Goal: Task Accomplishment & Management: Use online tool/utility

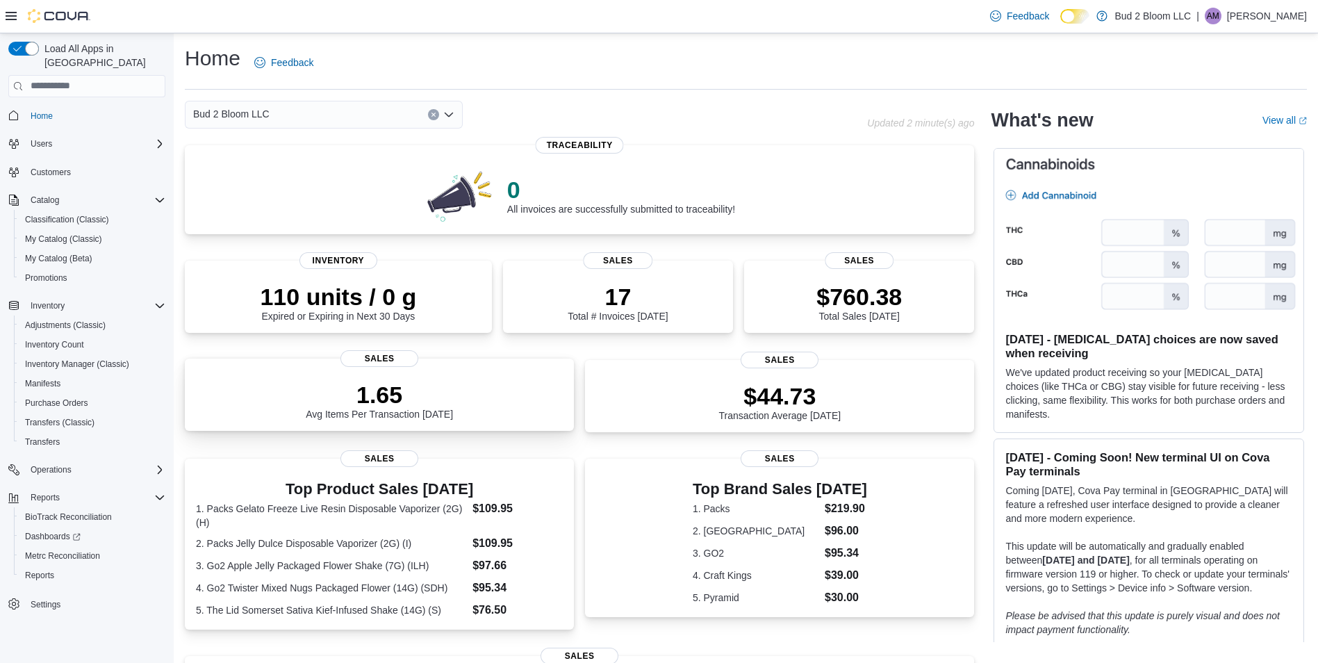
scroll to position [295, 0]
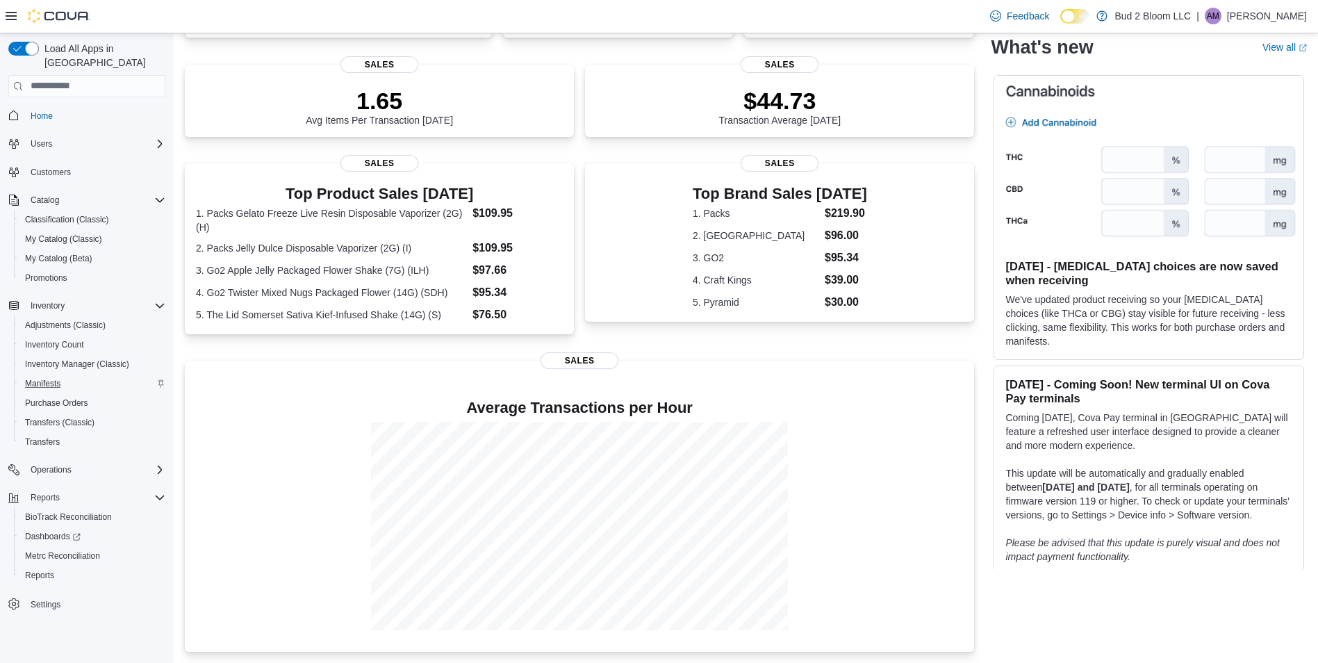
click at [78, 375] on div "Manifests" at bounding box center [92, 383] width 146 height 17
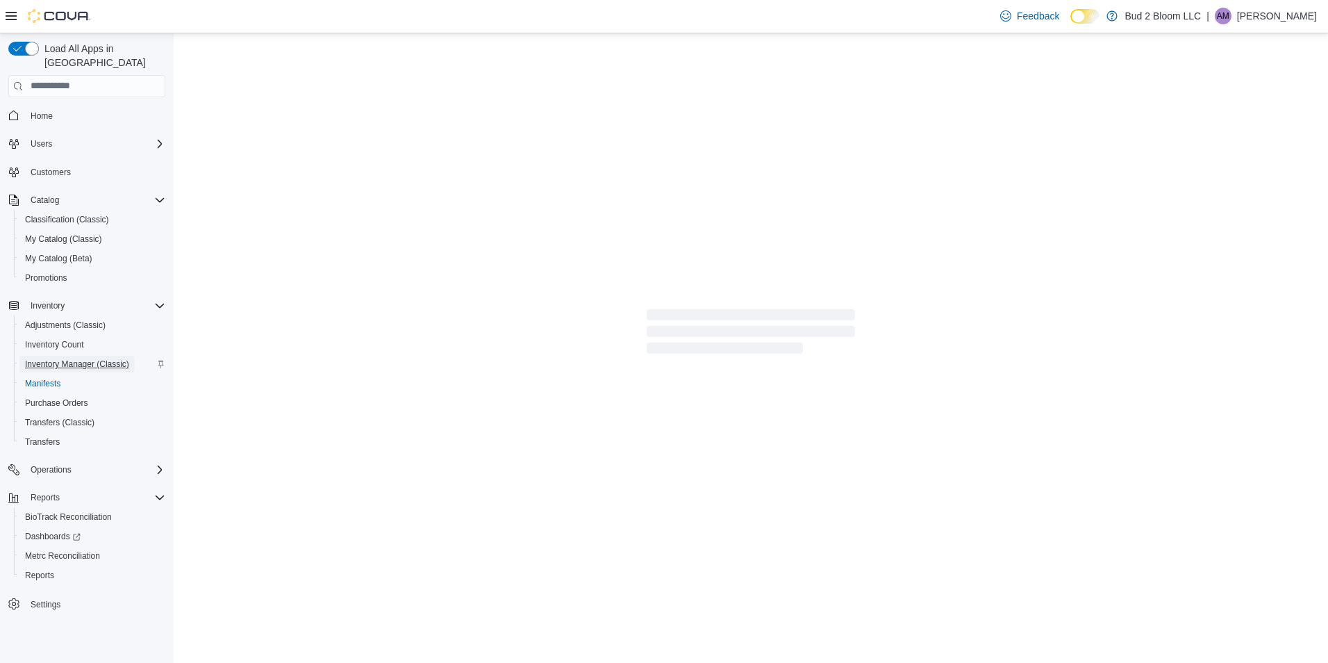
click at [74, 358] on span "Inventory Manager (Classic)" at bounding box center [77, 363] width 104 height 11
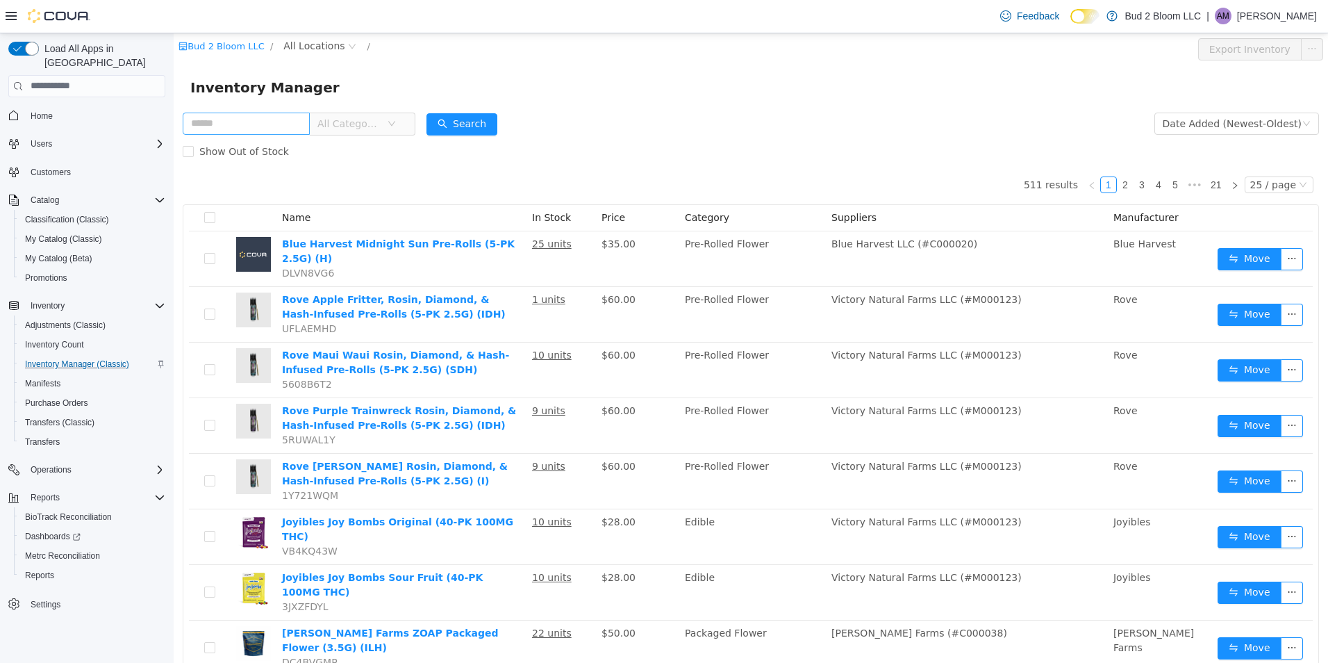
click at [243, 126] on input "text" at bounding box center [246, 123] width 127 height 22
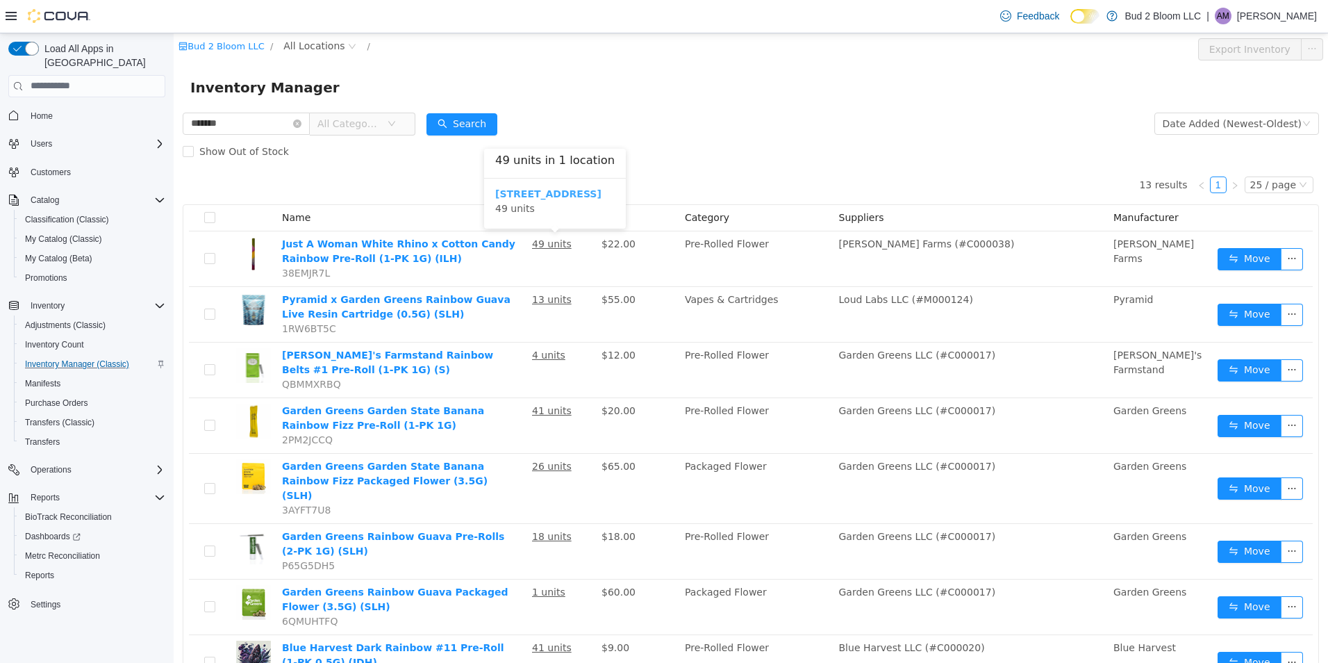
click at [542, 198] on b "123 Ledgewood Ave" at bounding box center [548, 193] width 106 height 11
click at [768, 129] on form "******* All Categories Date Added (Newest-Oldest) Search Show Out of Stock" at bounding box center [751, 137] width 1136 height 56
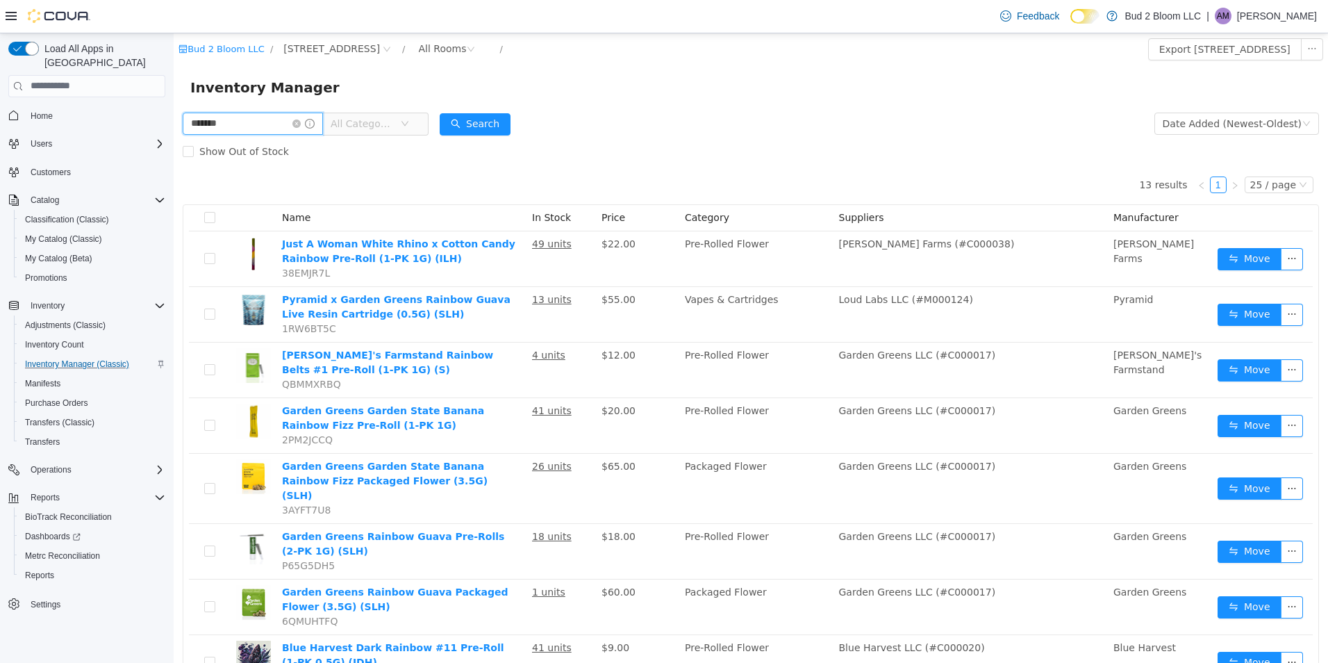
drag, startPoint x: 239, startPoint y: 128, endPoint x: 142, endPoint y: 135, distance: 96.8
click at [174, 135] on html "Bud 2 Bloom LLC / 123 Ledgewood Ave / All Rooms / Export 123 Ledgewood Ave Inve…" at bounding box center [751, 347] width 1154 height 629
type input "*****"
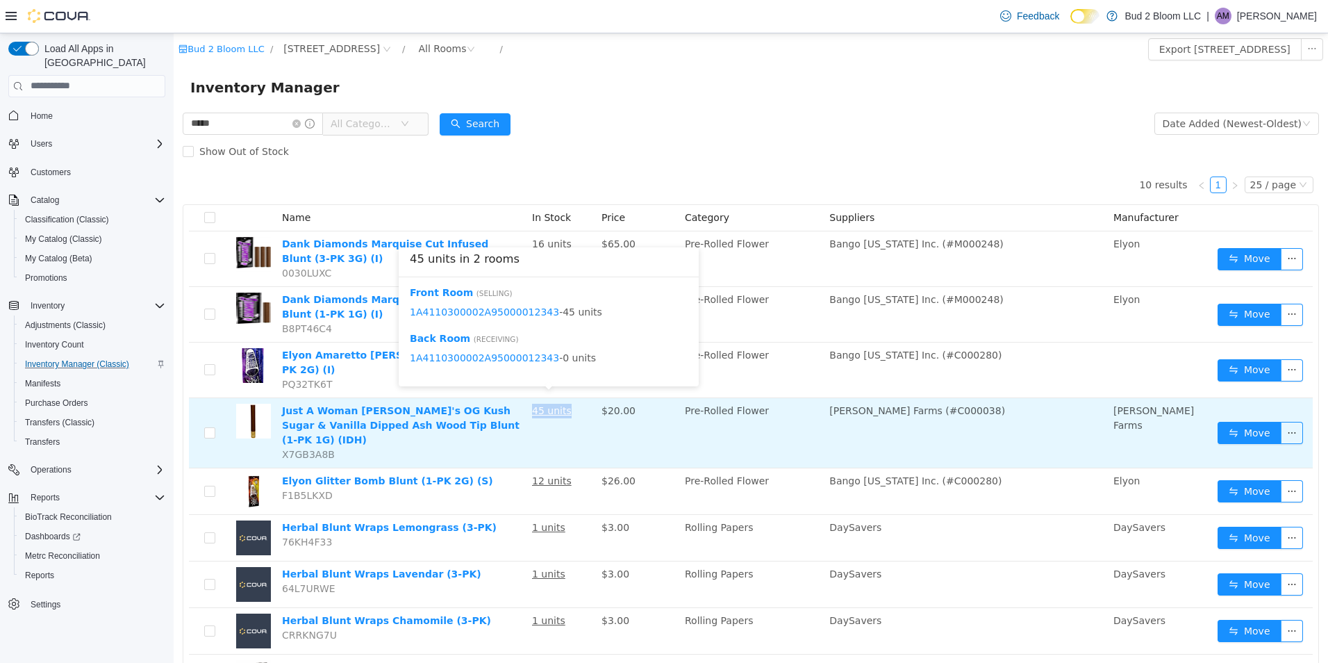
drag, startPoint x: 569, startPoint y: 402, endPoint x: 533, endPoint y: 406, distance: 36.4
click at [533, 406] on td "45 units" at bounding box center [561, 432] width 69 height 70
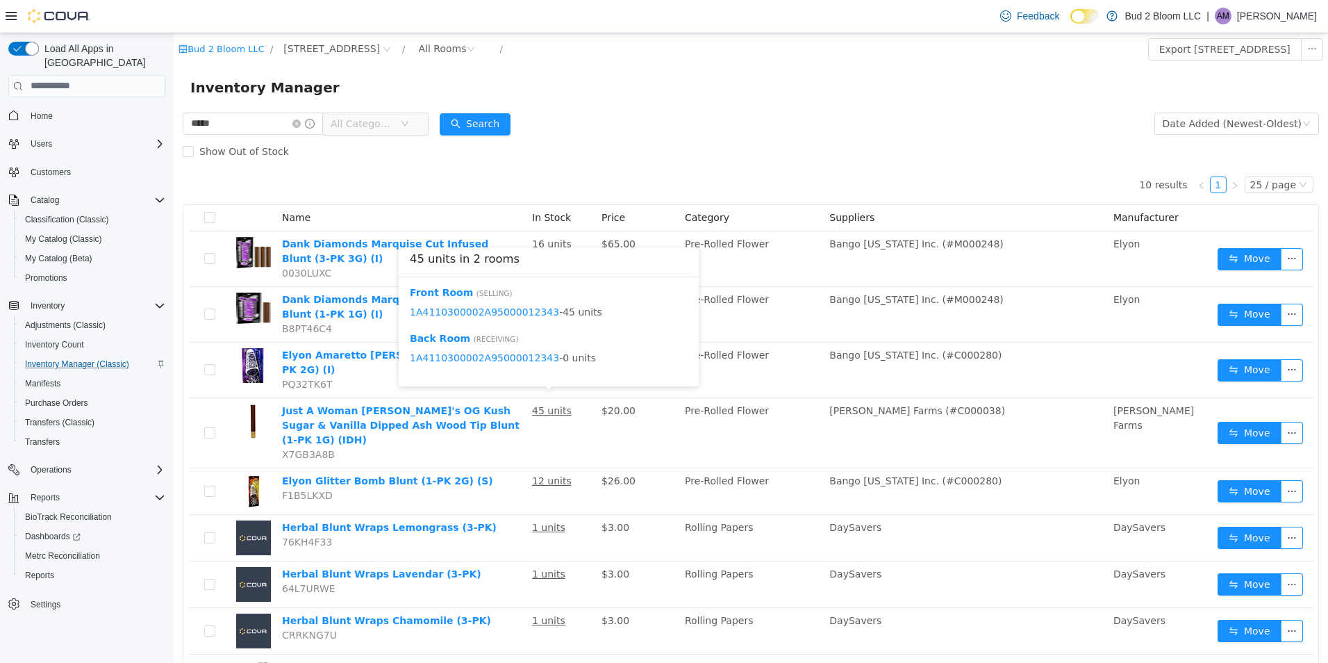
drag, startPoint x: 533, startPoint y: 406, endPoint x: 604, endPoint y: 125, distance: 290.1
click at [604, 125] on form "***** All Categories Date Added (Newest-Oldest) Search Show Out of Stock" at bounding box center [751, 137] width 1136 height 56
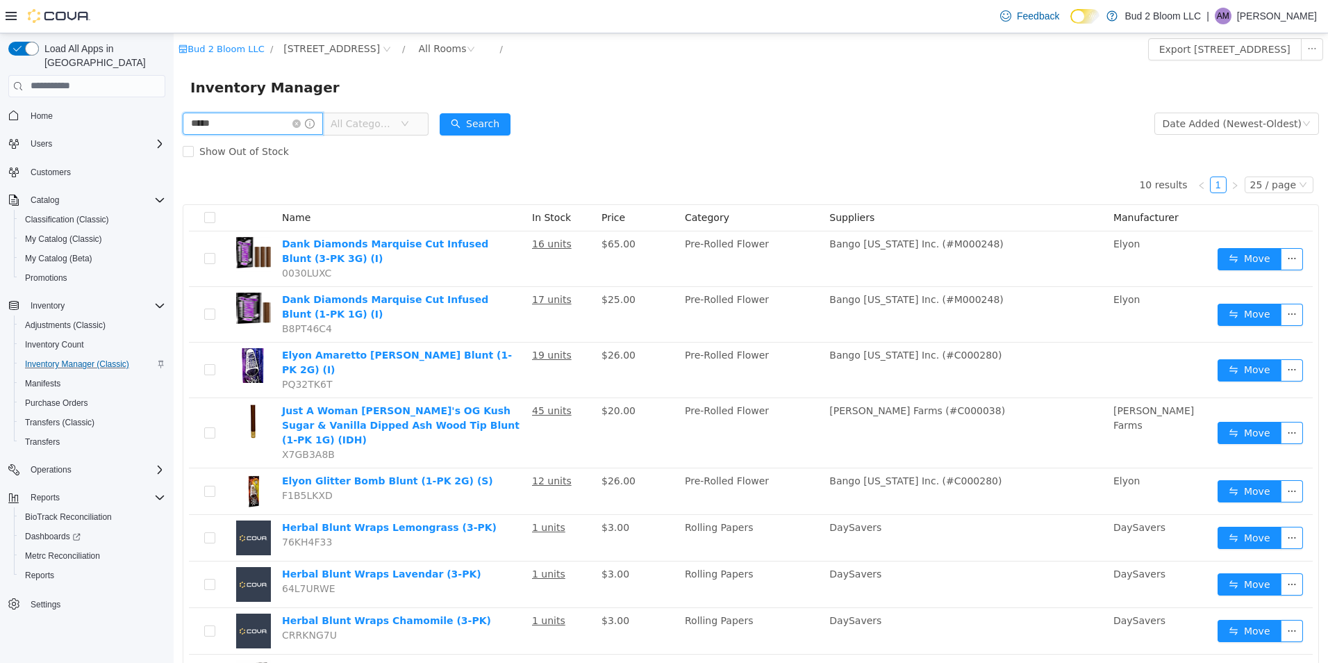
drag, startPoint x: 272, startPoint y: 125, endPoint x: 144, endPoint y: 160, distance: 132.0
click at [174, 160] on html "Bud 2 Bloom LLC / 123 Ledgewood Ave / All Rooms / Export 123 Ledgewood Ave Inve…" at bounding box center [751, 347] width 1154 height 629
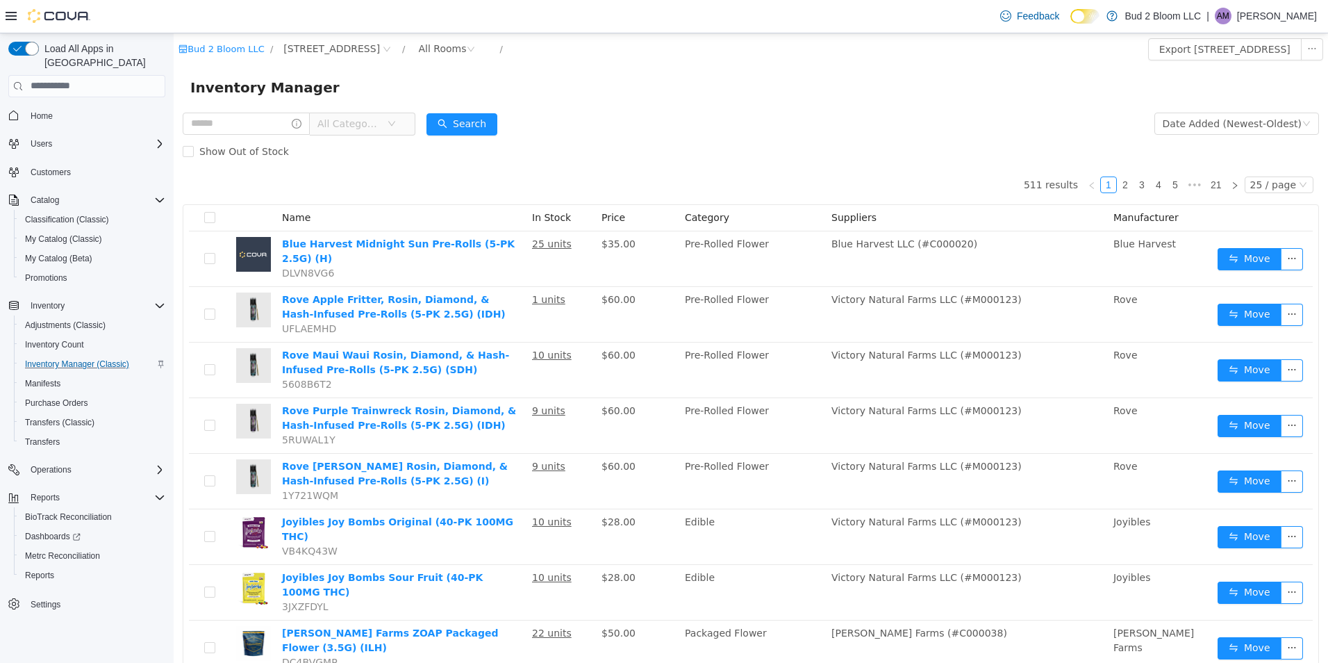
click at [574, 127] on form "All Categories Date Added (Newest-Oldest) Search Show Out of Stock" at bounding box center [751, 137] width 1136 height 56
drag, startPoint x: 608, startPoint y: 141, endPoint x: 185, endPoint y: 74, distance: 428.2
drag, startPoint x: 185, startPoint y: 74, endPoint x: 242, endPoint y: 93, distance: 59.3
click at [242, 93] on span "Inventory Manager" at bounding box center [269, 87] width 158 height 22
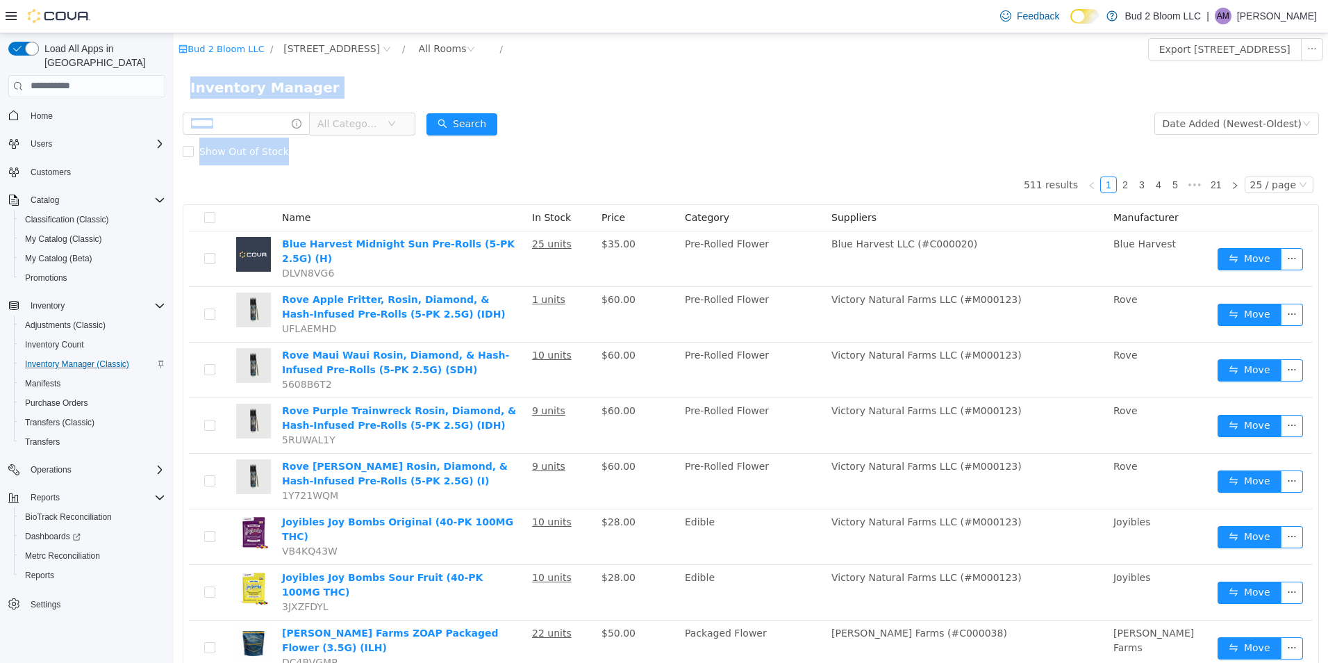
drag, startPoint x: 189, startPoint y: 88, endPoint x: 290, endPoint y: 151, distance: 119.5
click at [290, 155] on div "Show Out of Stock" at bounding box center [751, 151] width 1136 height 28
drag, startPoint x: 280, startPoint y: 156, endPoint x: 180, endPoint y: 91, distance: 119.4
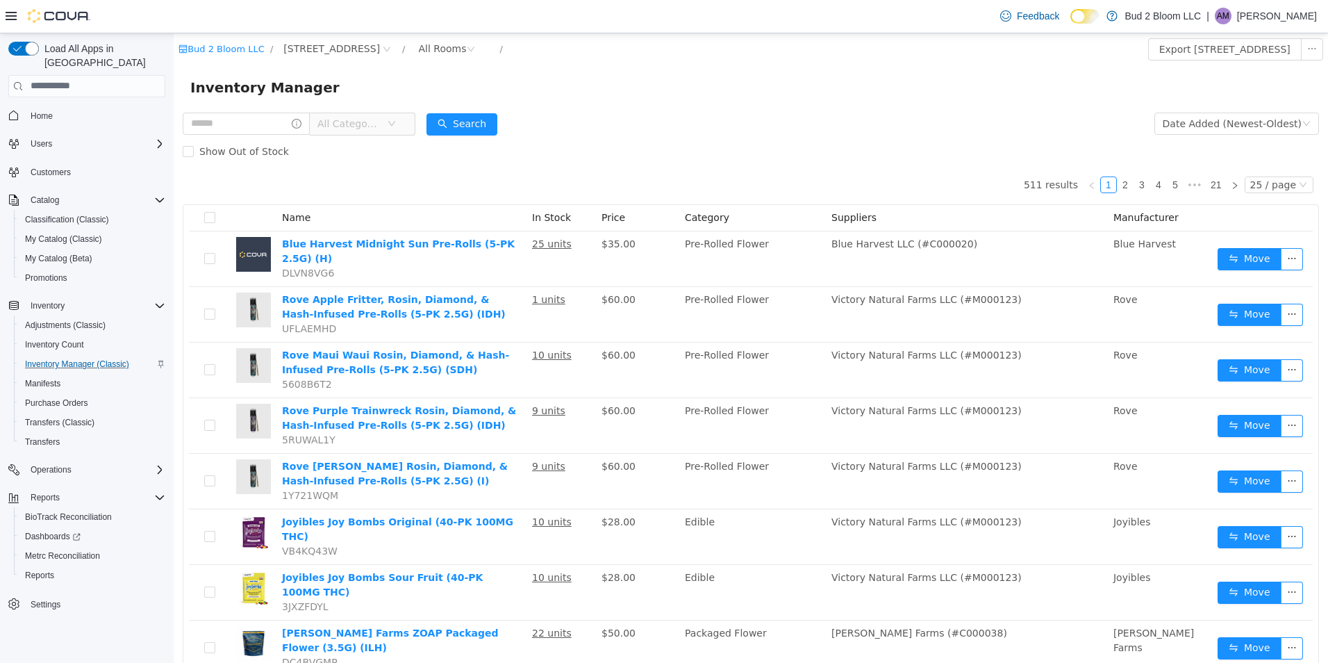
drag, startPoint x: 349, startPoint y: 169, endPoint x: 343, endPoint y: 161, distance: 10.0
drag, startPoint x: 337, startPoint y: 160, endPoint x: 187, endPoint y: 87, distance: 166.8
drag, startPoint x: 187, startPoint y: 87, endPoint x: 267, endPoint y: 79, distance: 80.2
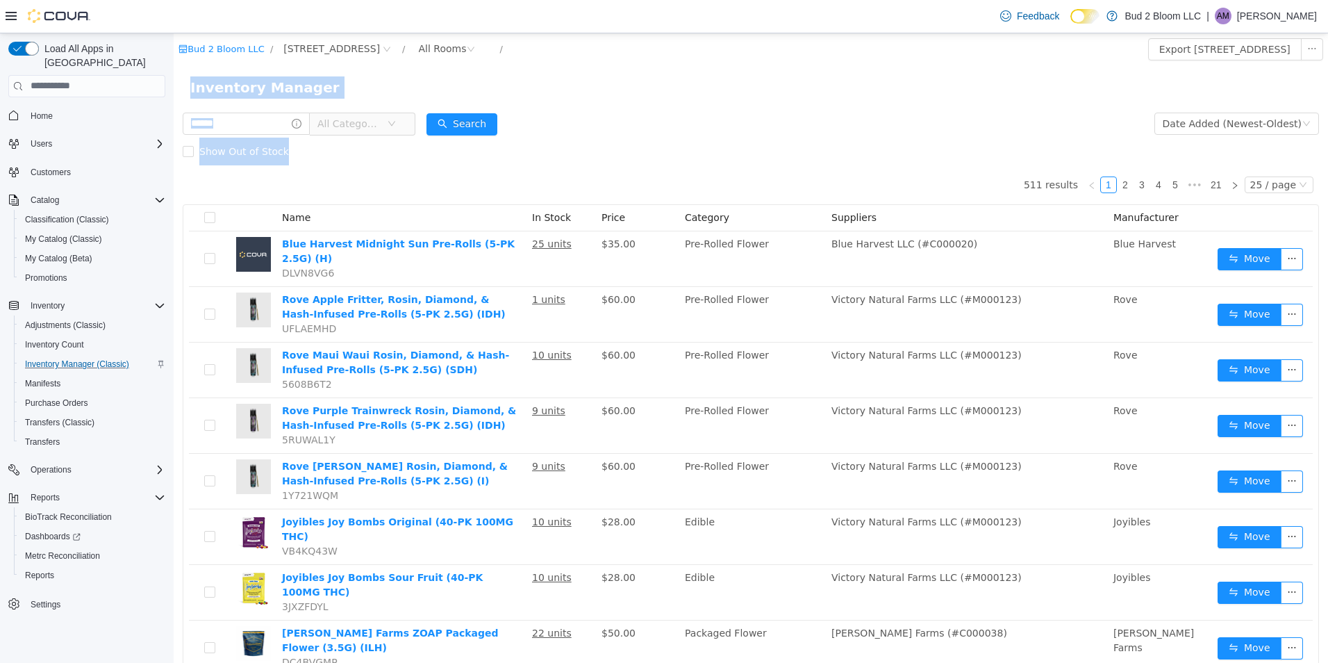
click at [267, 80] on span "Inventory Manager" at bounding box center [269, 87] width 158 height 22
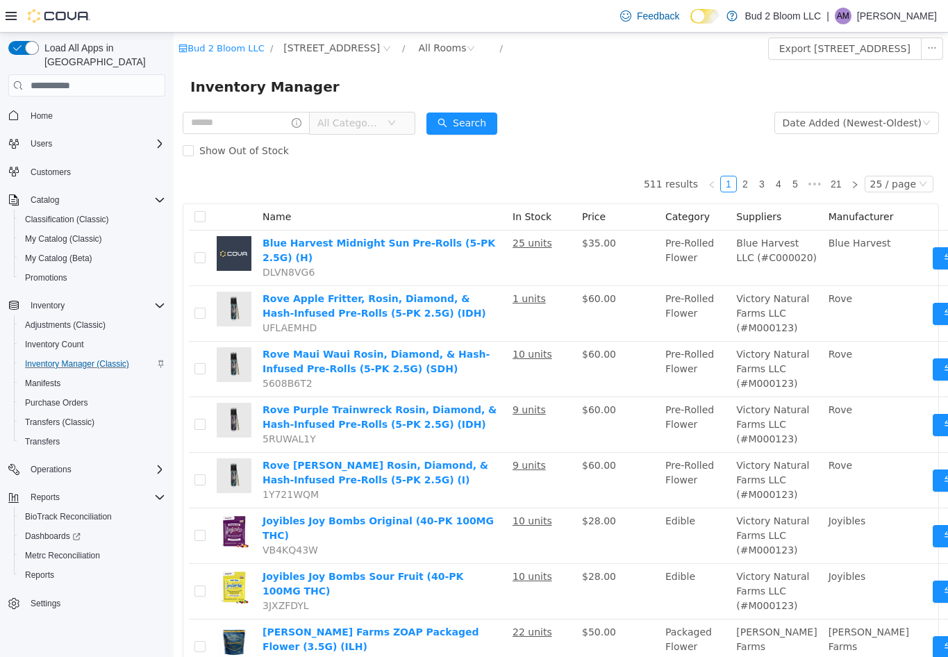
click at [612, 78] on div "Inventory Manager" at bounding box center [560, 87] width 741 height 22
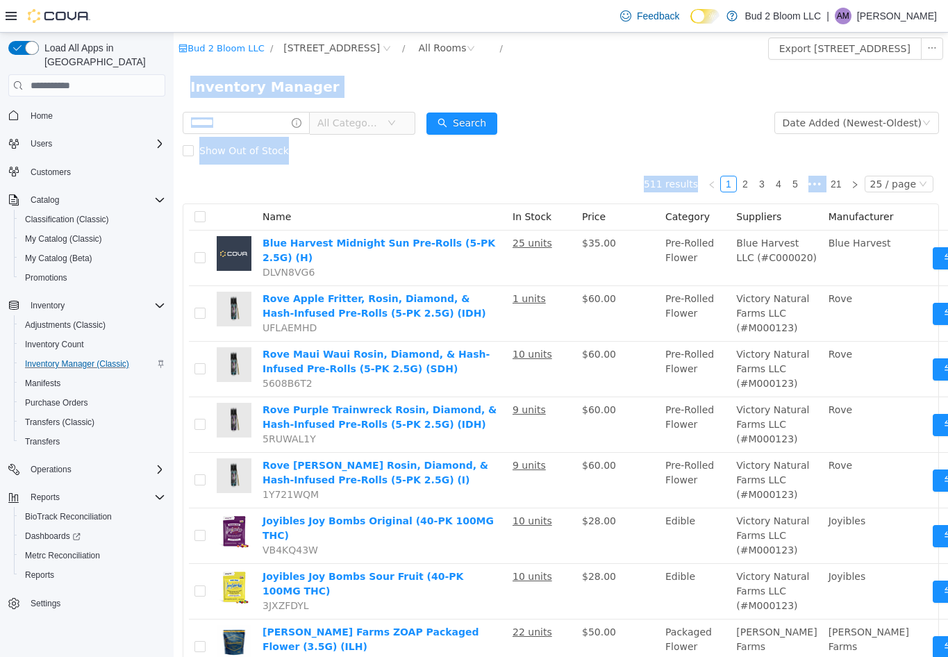
drag, startPoint x: 572, startPoint y: 96, endPoint x: 450, endPoint y: 177, distance: 146.2
drag, startPoint x: 450, startPoint y: 177, endPoint x: 358, endPoint y: 171, distance: 92.6
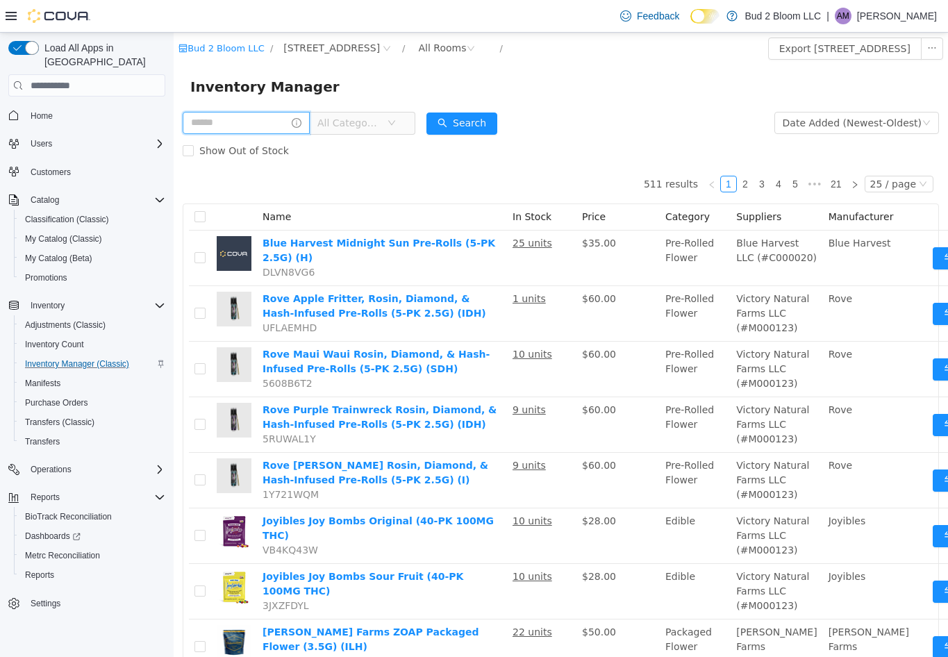
click at [247, 119] on input "text" at bounding box center [246, 123] width 127 height 22
click at [259, 121] on input "text" at bounding box center [246, 123] width 127 height 22
click at [213, 121] on input "text" at bounding box center [246, 123] width 127 height 22
click at [230, 119] on input "text" at bounding box center [246, 123] width 127 height 22
click at [238, 126] on input "text" at bounding box center [246, 123] width 127 height 22
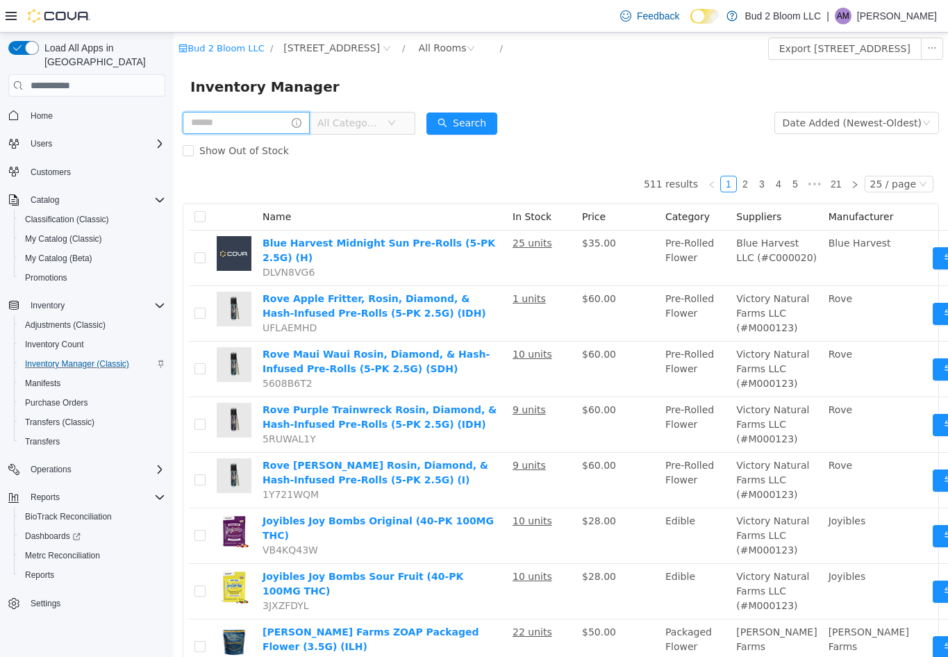
click at [272, 129] on input "text" at bounding box center [246, 123] width 127 height 22
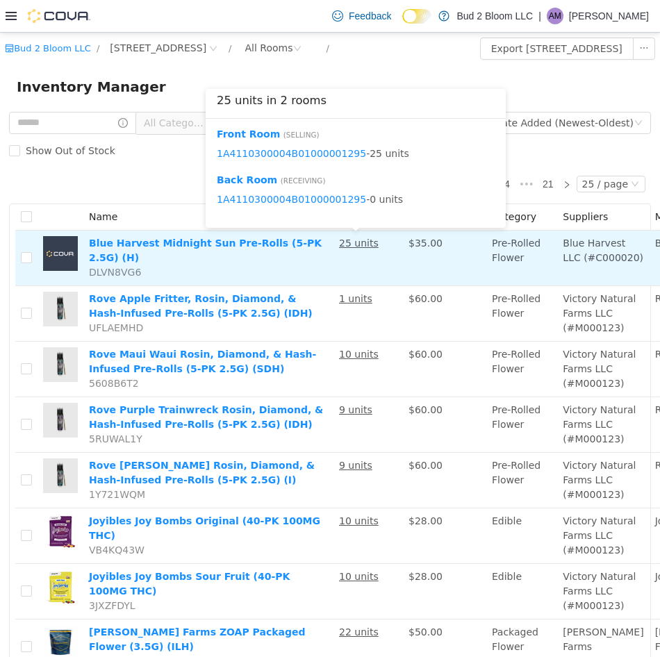
click at [349, 244] on u "25 units" at bounding box center [359, 243] width 40 height 11
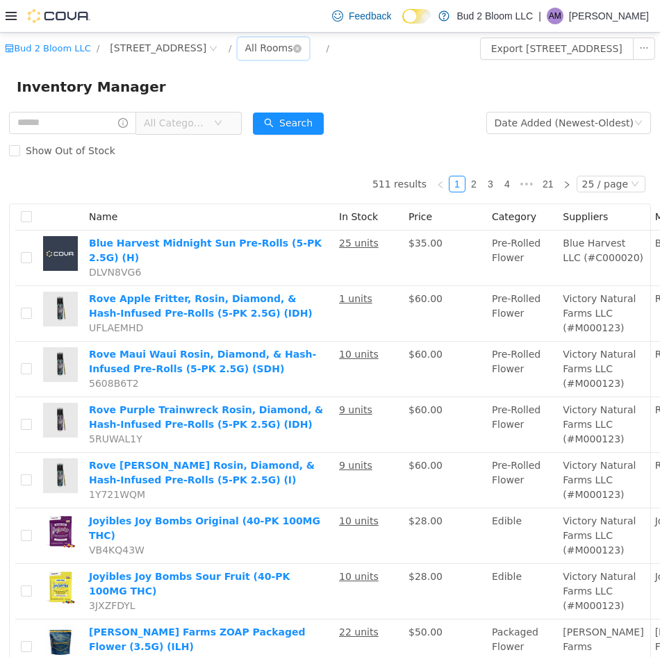
click at [247, 45] on div "All Rooms" at bounding box center [269, 48] width 48 height 21
